Goal: Transaction & Acquisition: Obtain resource

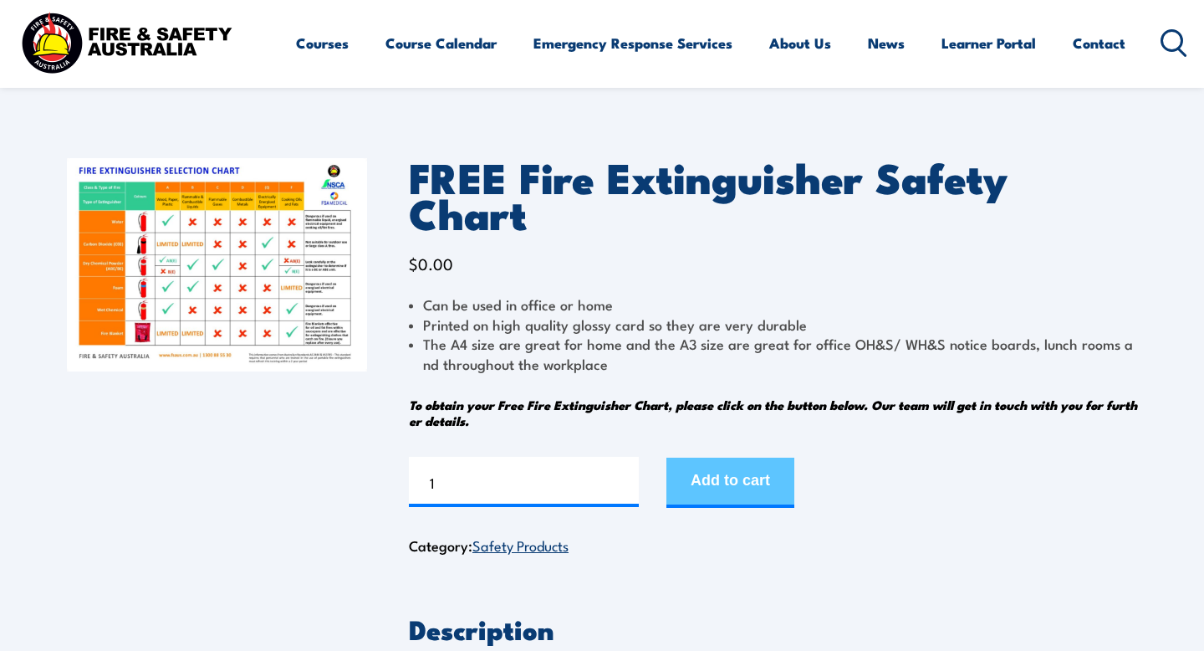
click at [732, 457] on button "Add to cart" at bounding box center [730, 482] width 128 height 50
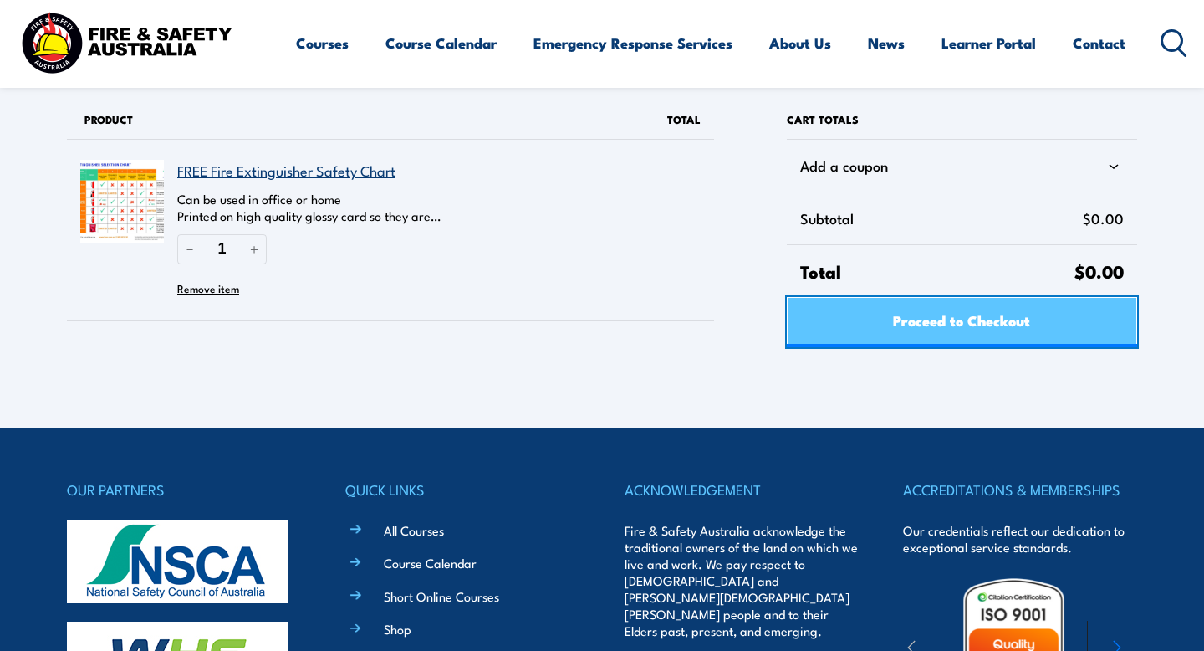
click at [823, 324] on link "Proceed to Checkout" at bounding box center [962, 322] width 350 height 50
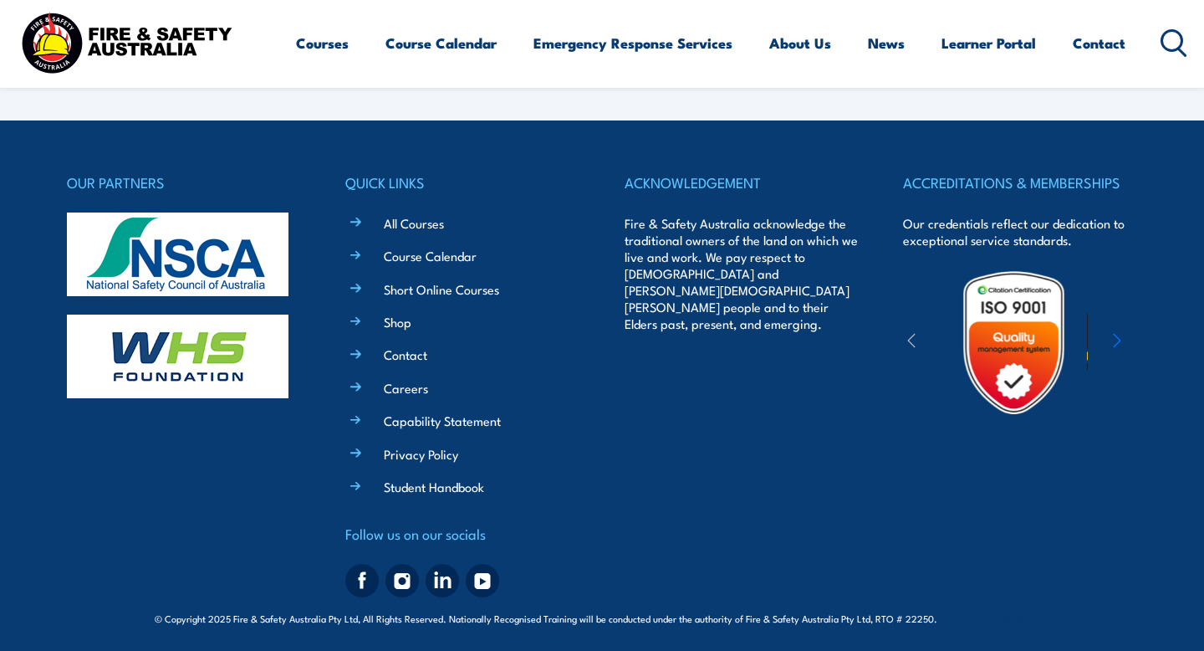
select select "VIC"
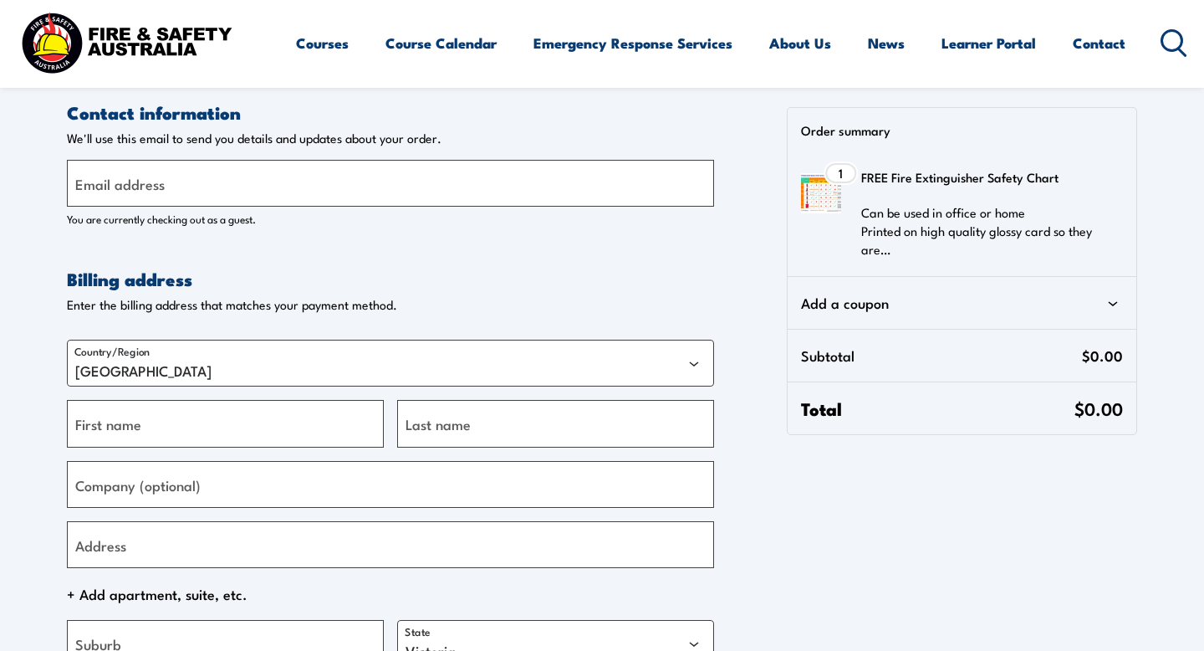
click at [108, 190] on label "Email address" at bounding box center [119, 183] width 89 height 23
click at [108, 190] on input "Email address" at bounding box center [390, 183] width 647 height 47
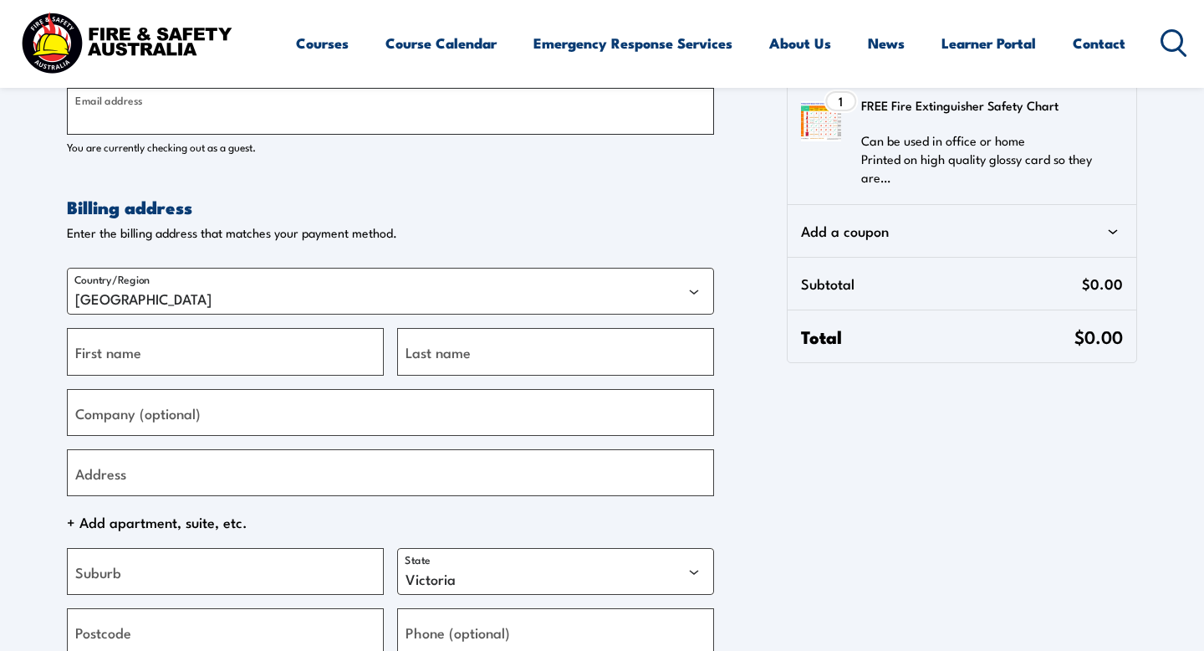
scroll to position [71, 0]
click at [165, 353] on input "First name" at bounding box center [225, 352] width 317 height 47
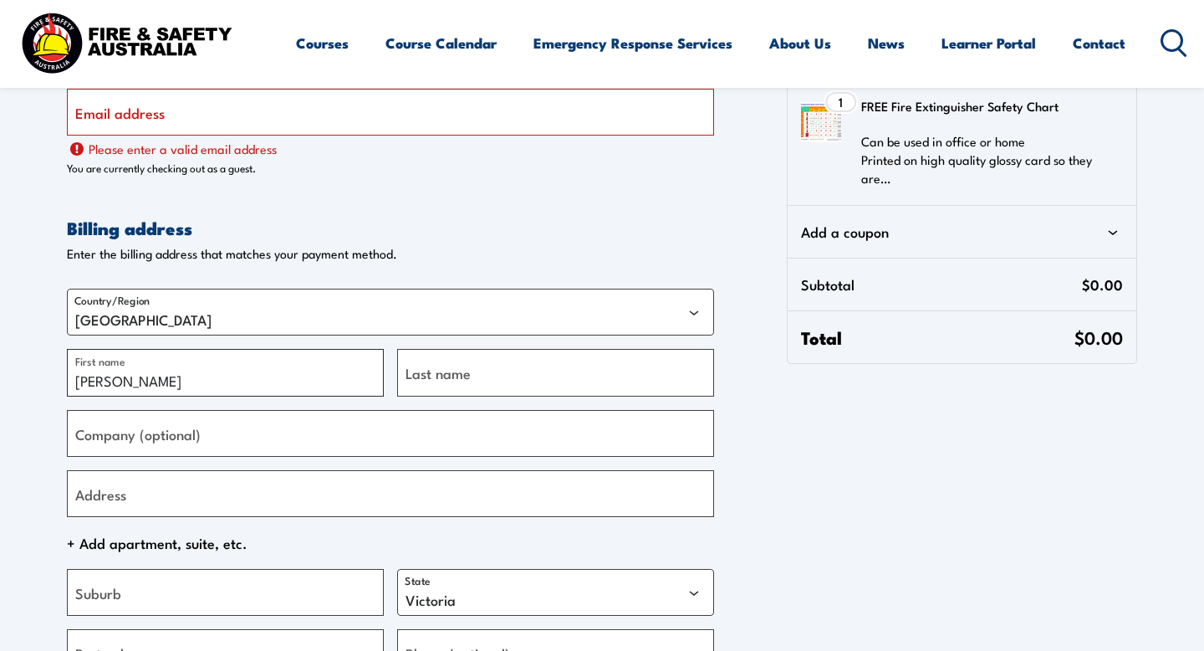
type input "[PERSON_NAME]"
click at [438, 370] on label "Last name" at bounding box center [438, 372] width 65 height 23
click at [438, 370] on input "Last name" at bounding box center [555, 372] width 317 height 47
type input "[PERSON_NAME]"
click at [485, 592] on select "[GEOGRAPHIC_DATA] [GEOGRAPHIC_DATA] [GEOGRAPHIC_DATA] [GEOGRAPHIC_DATA] [GEOGRA…" at bounding box center [555, 592] width 317 height 47
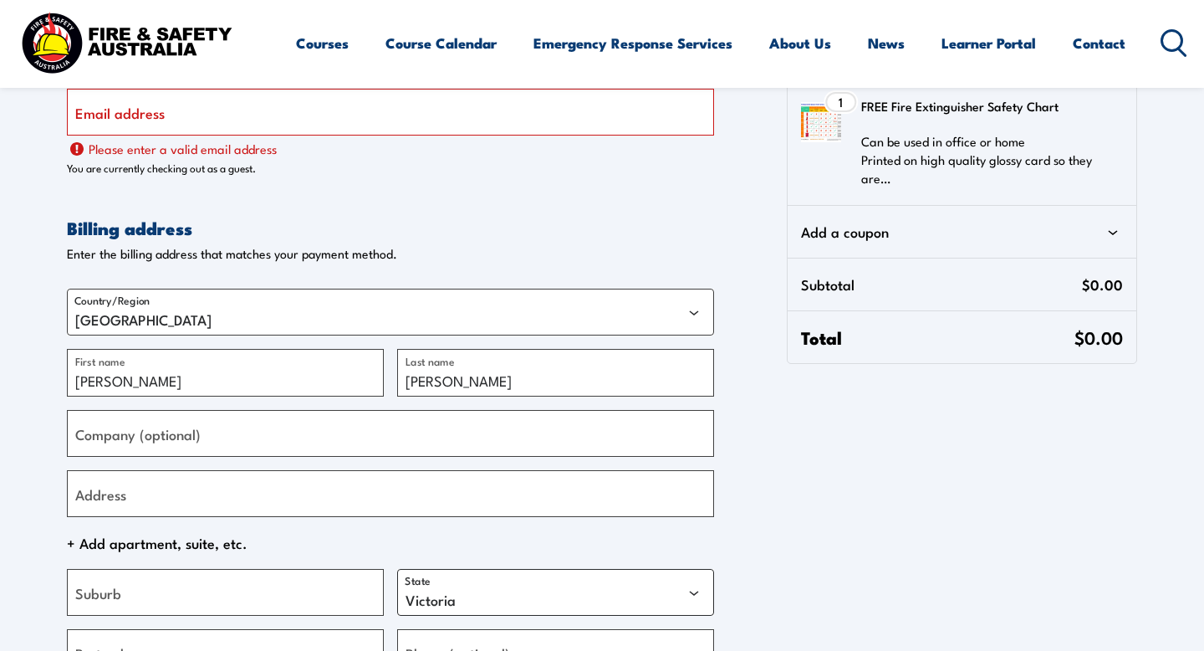
select select "WA"
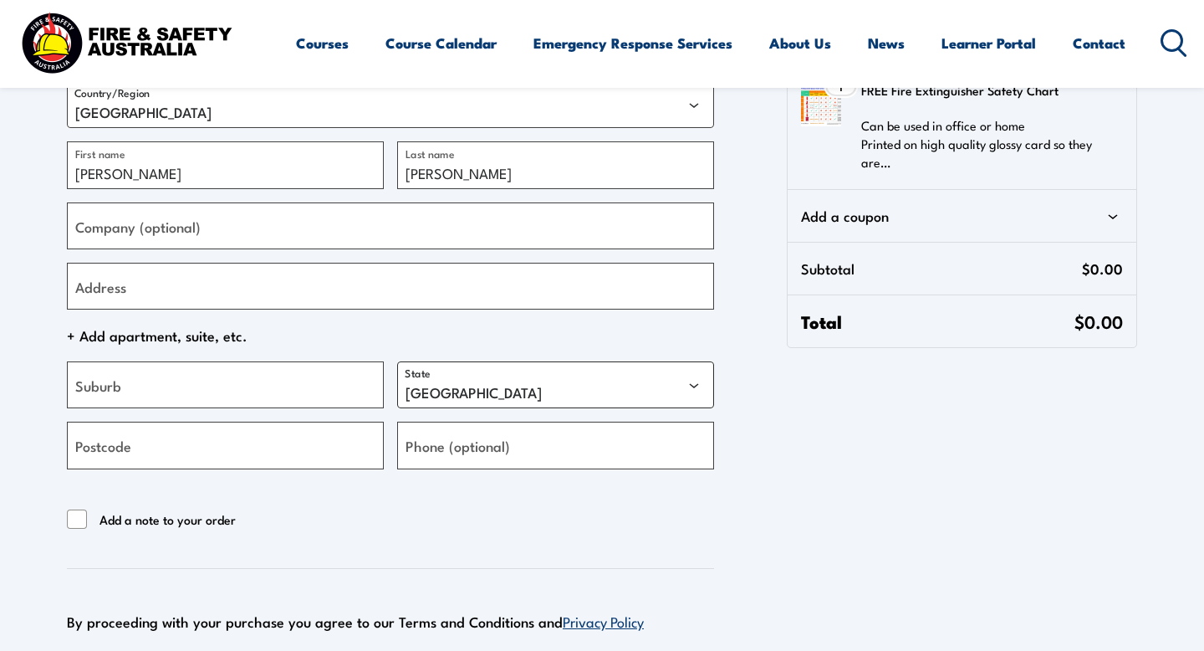
scroll to position [309, 0]
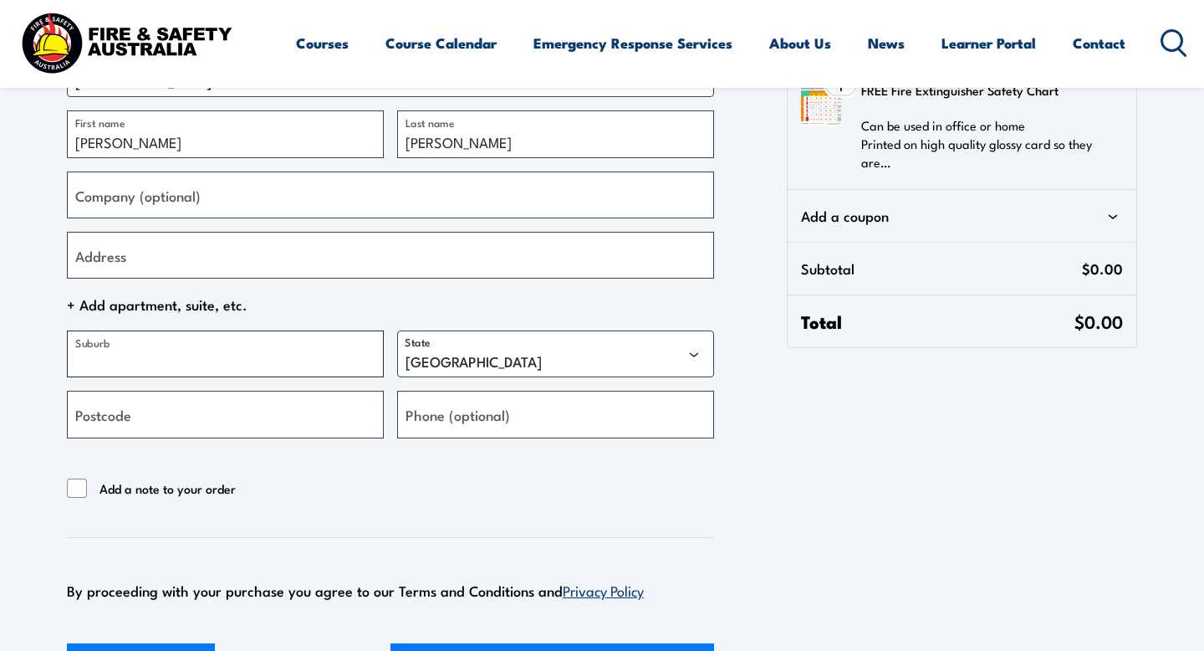
click at [250, 348] on input "Suburb" at bounding box center [225, 353] width 317 height 47
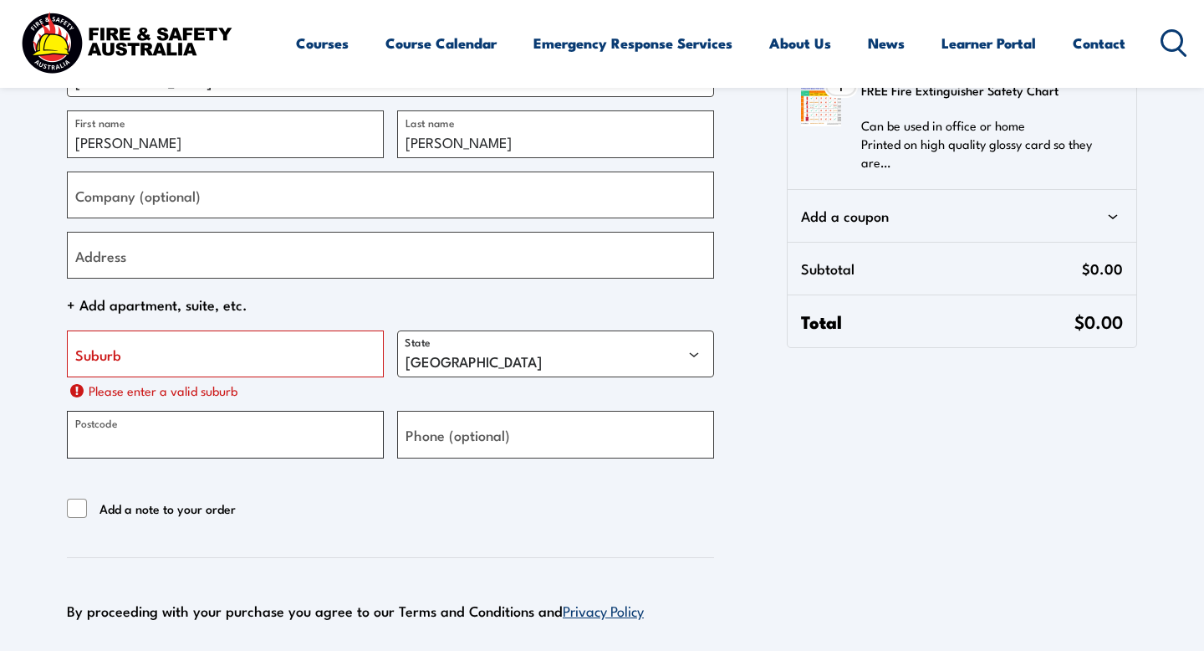
click at [269, 413] on input "Postcode" at bounding box center [225, 434] width 317 height 47
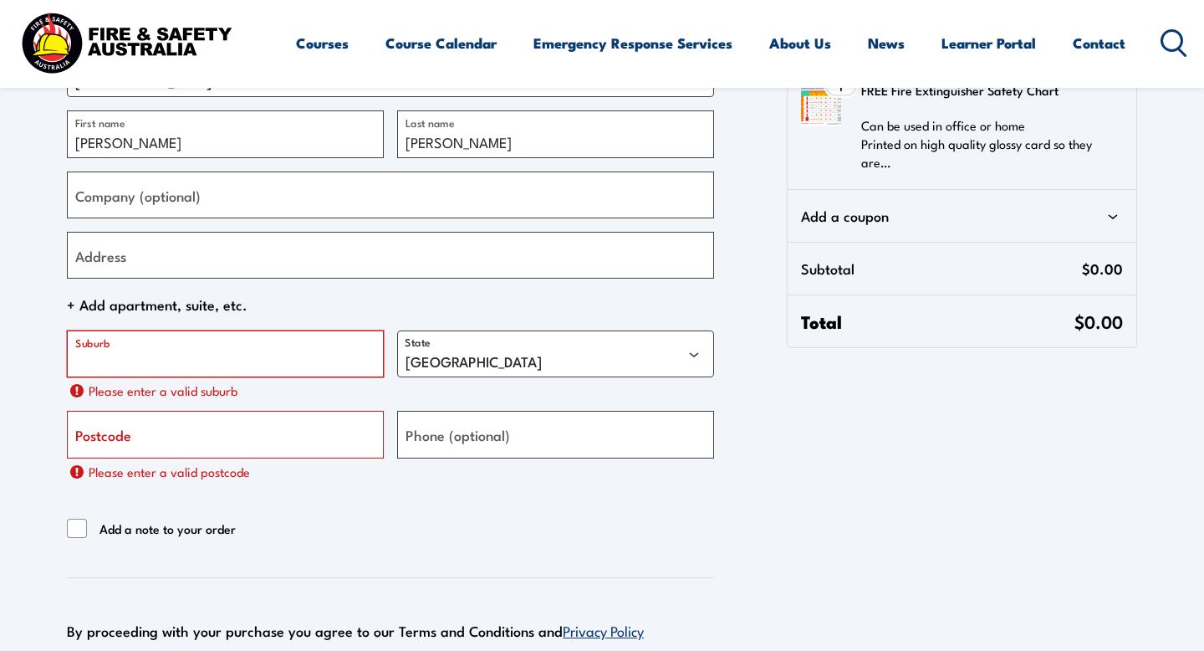
click at [245, 351] on input "Suburb" at bounding box center [225, 353] width 317 height 47
